Goal: Task Accomplishment & Management: Manage account settings

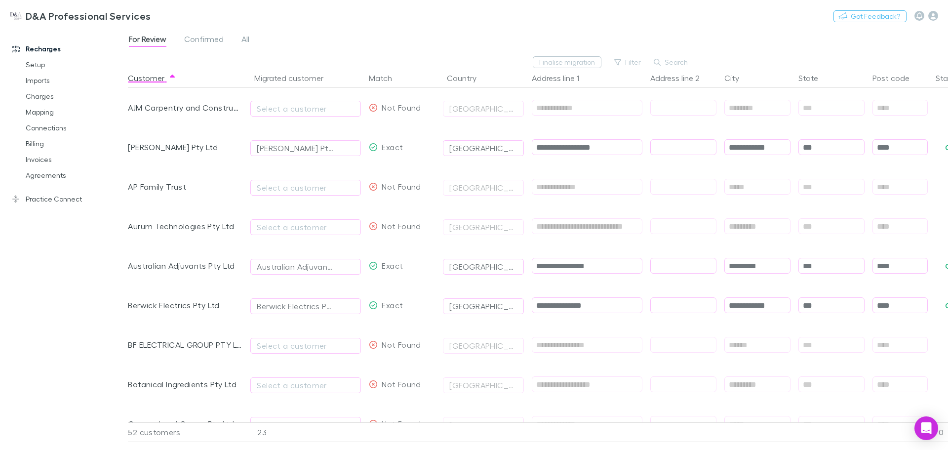
click at [214, 41] on span "Confirmed" at bounding box center [203, 40] width 39 height 13
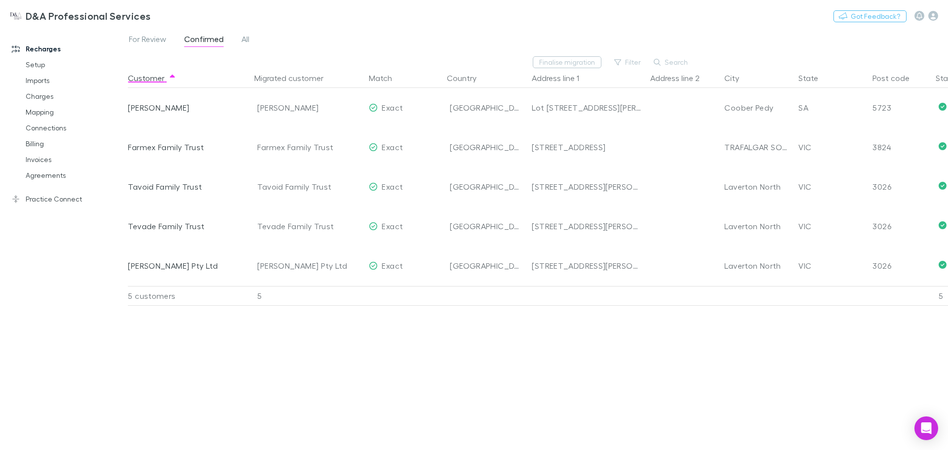
click at [238, 41] on div "For Review Confirmed All" at bounding box center [193, 41] width 130 height 16
click at [245, 39] on span "All" at bounding box center [245, 40] width 8 height 13
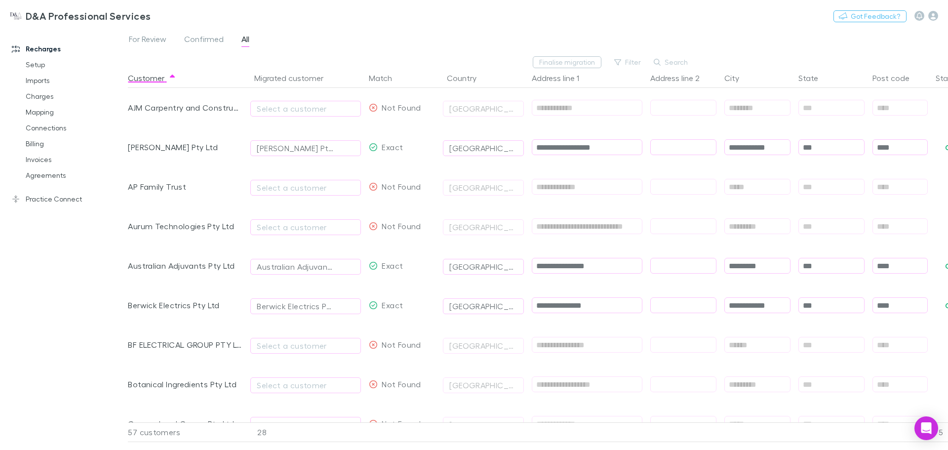
click at [215, 40] on span "Confirmed" at bounding box center [203, 40] width 39 height 13
